Goal: Find specific page/section: Find specific page/section

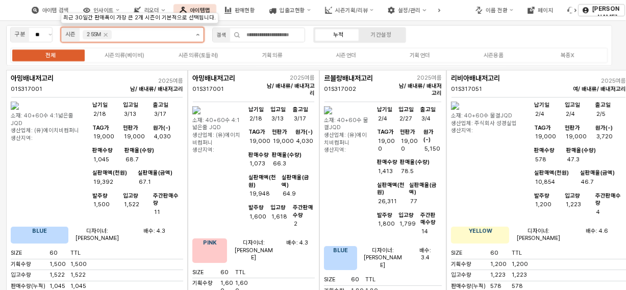
click at [195, 35] on button "제안 사항 표시" at bounding box center [198, 35] width 12 height 14
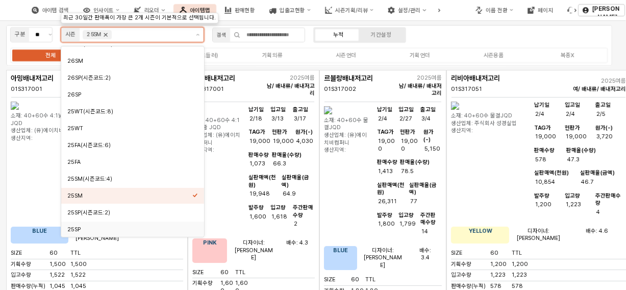
click at [106, 35] on icon "Remove 25SM" at bounding box center [106, 35] width 4 height 4
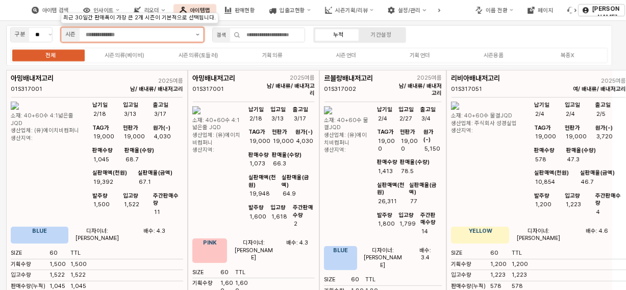
click at [199, 35] on icon "제안 사항 표시" at bounding box center [198, 35] width 4 height 2
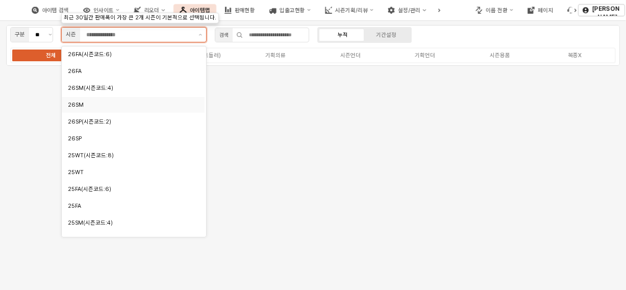
scroll to position [51, 0]
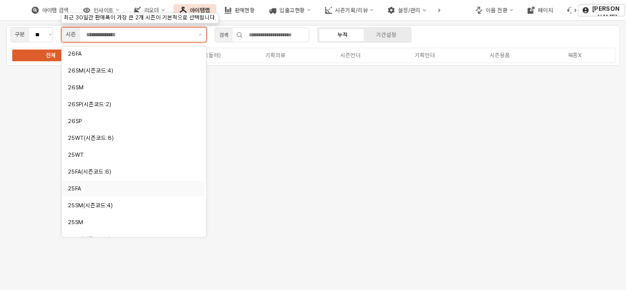
click at [110, 190] on div "25FA" at bounding box center [130, 189] width 125 height 8
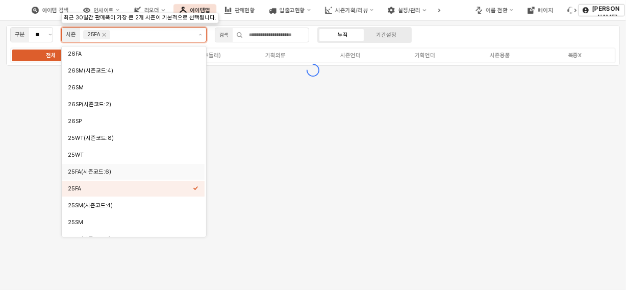
click at [108, 174] on font "25FA(시즌코드:6)" at bounding box center [89, 171] width 43 height 7
click at [103, 156] on div "25WT" at bounding box center [130, 155] width 125 height 8
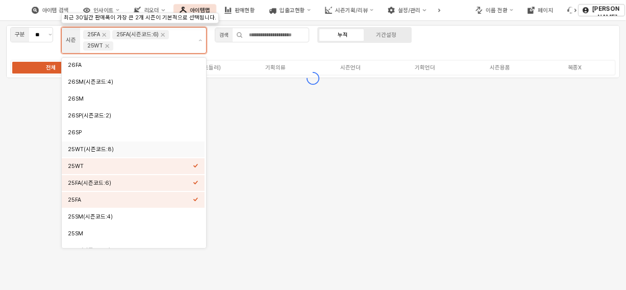
click at [103, 145] on div "25WT(시즌코드:8)" at bounding box center [130, 149] width 125 height 10
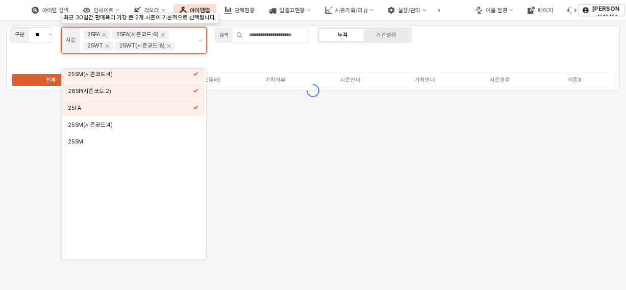
scroll to position [0, 0]
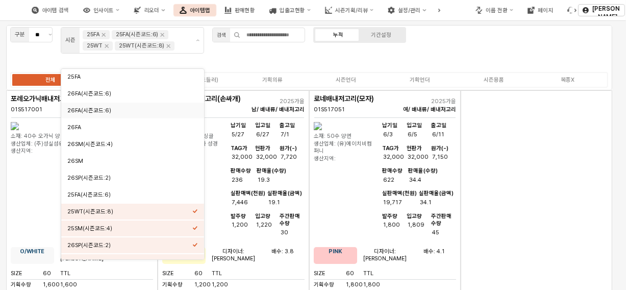
click at [281, 63] on div "구분 ** 시즌 25FA 25FA(시즌코드:6) 25WT 25WT(시즌코드:8) 검색 누적 기간설정 전체 시즌의류(베이비) 시즌의류(토들러) …" at bounding box center [309, 57] width 606 height 65
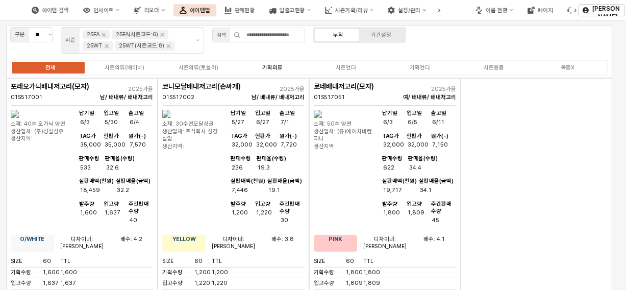
click at [275, 70] on label "기획의류" at bounding box center [272, 67] width 74 height 9
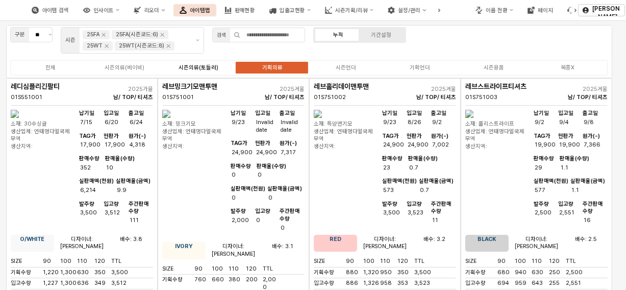
click at [189, 70] on div "시즌의류(토들러)" at bounding box center [199, 67] width 40 height 7
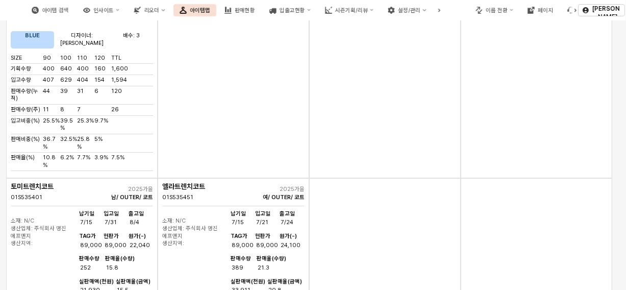
scroll to position [6209, 0]
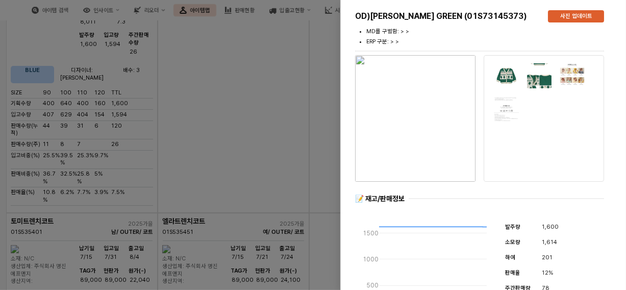
click at [308, 71] on div at bounding box center [313, 145] width 626 height 290
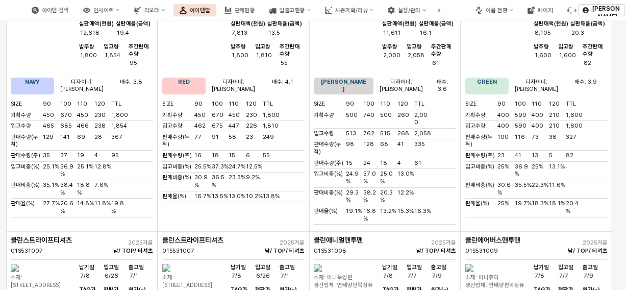
scroll to position [0, 0]
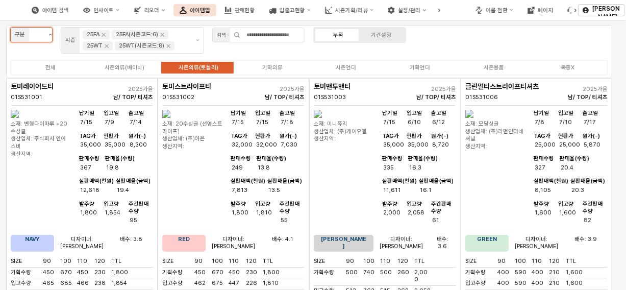
click at [51, 39] on button "제안 사항 표시" at bounding box center [50, 35] width 12 height 14
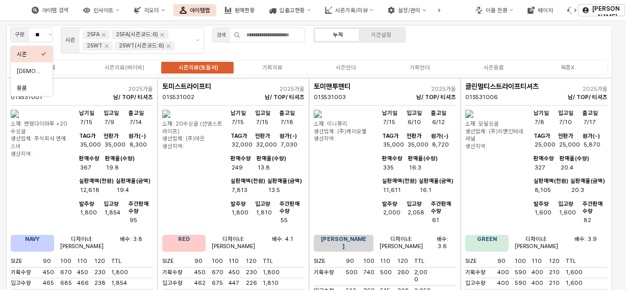
click at [49, 19] on div "아이템 검색 인사이트 리오더 아이템맵 판매현황 입출고현황 시즌기획/리뷰 설정/관리" at bounding box center [234, 9] width 469 height 21
